Goal: Use online tool/utility: Utilize a website feature to perform a specific function

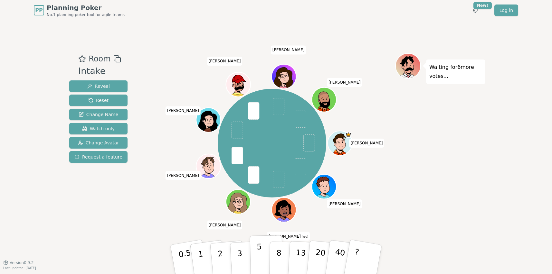
click at [258, 253] on p "5" at bounding box center [259, 260] width 5 height 35
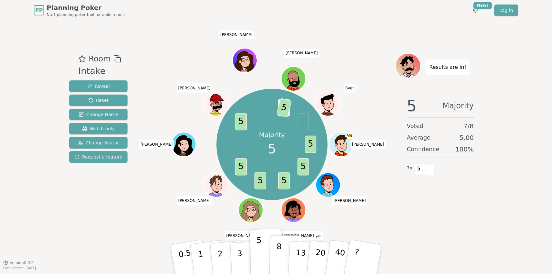
click at [278, 249] on p "8" at bounding box center [278, 259] width 5 height 35
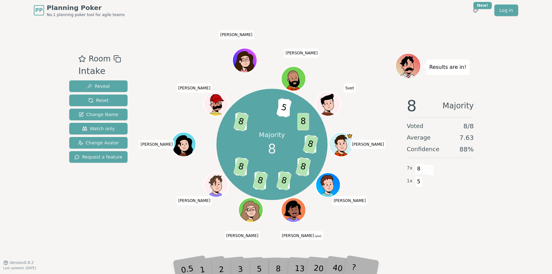
click at [164, 25] on div "Room Intake Reveal Reset Change Name Watch only Change Avatar Request a feature…" at bounding box center [276, 142] width 419 height 242
click at [98, 101] on span "Reset" at bounding box center [98, 100] width 20 height 6
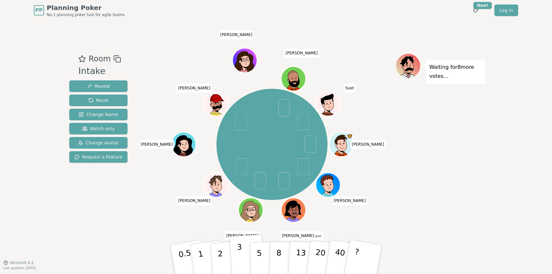
click at [243, 251] on button "3" at bounding box center [247, 260] width 35 height 50
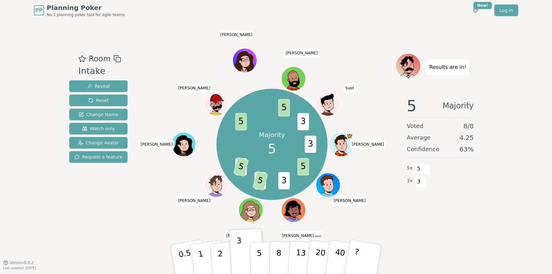
click at [25, 156] on div "PP Planning Poker No.1 planning poker tool for agile teams Toggle theme New! Lo…" at bounding box center [276, 137] width 552 height 274
click at [106, 101] on span "Reset" at bounding box center [98, 100] width 20 height 6
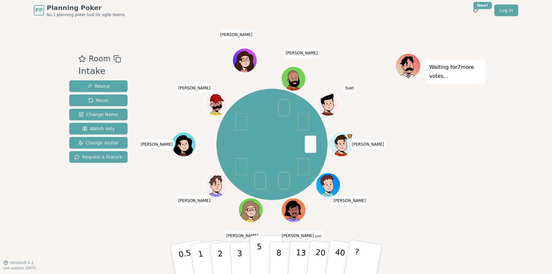
click at [263, 250] on button "5" at bounding box center [266, 259] width 33 height 49
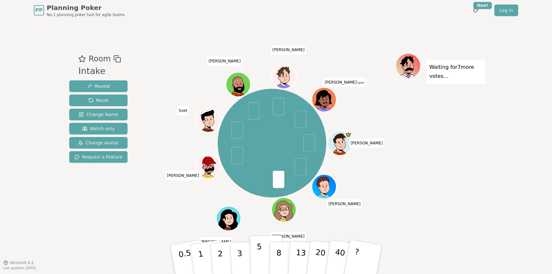
click at [260, 261] on p "5" at bounding box center [259, 260] width 5 height 35
click at [84, 241] on div "Room Intake Reveal Reset Change Name Watch only Change Avatar Request a feature…" at bounding box center [276, 142] width 419 height 242
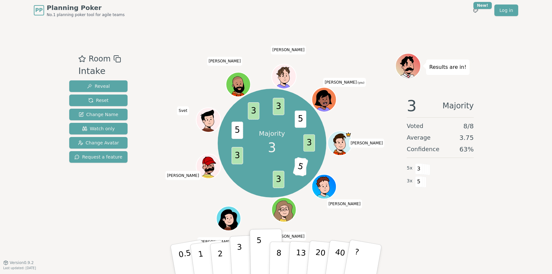
click at [238, 250] on p "3" at bounding box center [240, 260] width 7 height 35
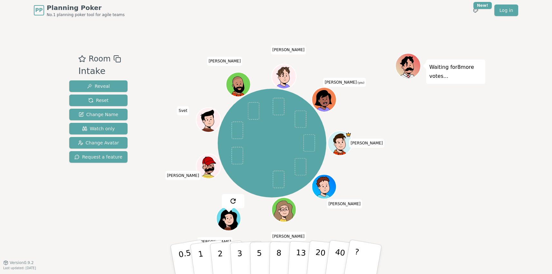
click at [125, 220] on div "Room Intake Reveal Reset Change Name Watch only Change Avatar Request a feature" at bounding box center [98, 141] width 63 height 177
click at [261, 254] on p "5" at bounding box center [259, 260] width 5 height 35
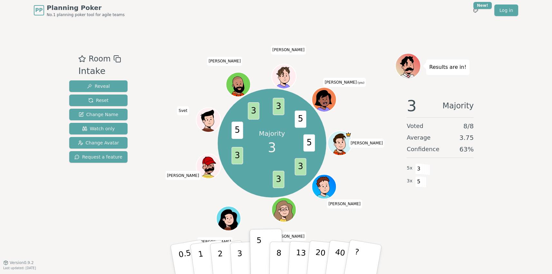
click at [153, 39] on div "Room Intake Reveal Reset Change Name Watch only Change Avatar Request a feature…" at bounding box center [276, 142] width 419 height 242
